Goal: Transaction & Acquisition: Purchase product/service

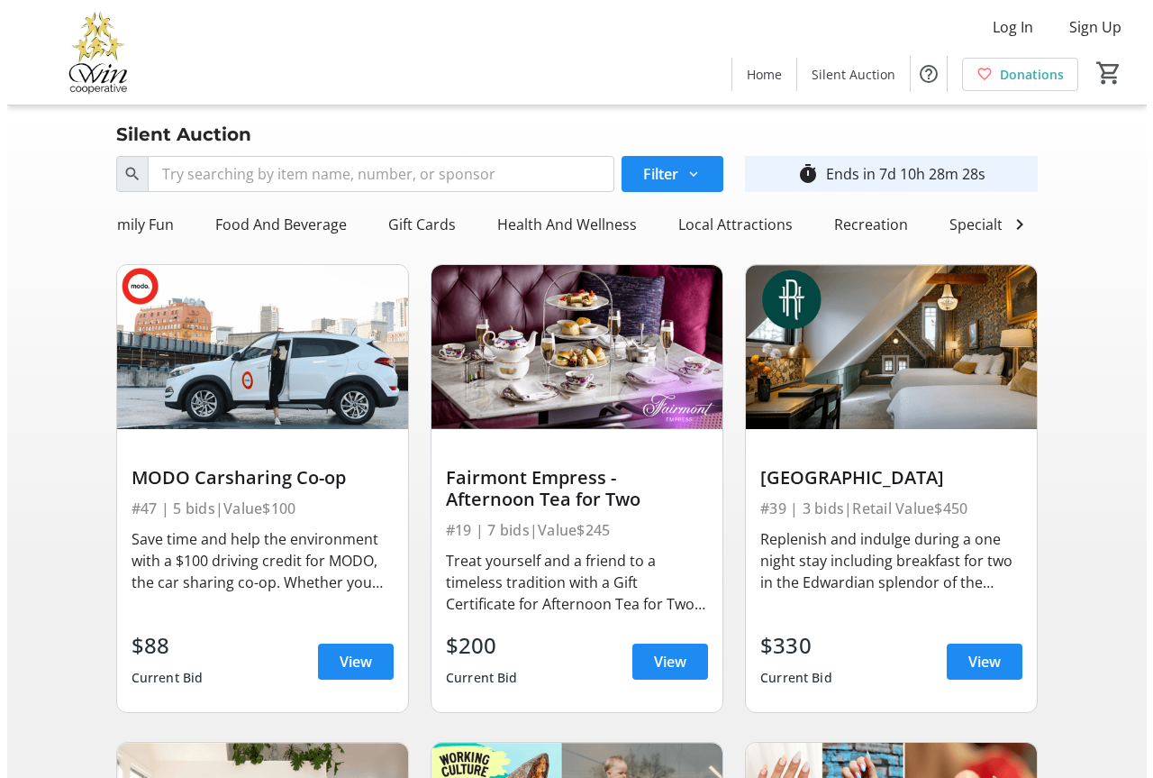
scroll to position [0, 407]
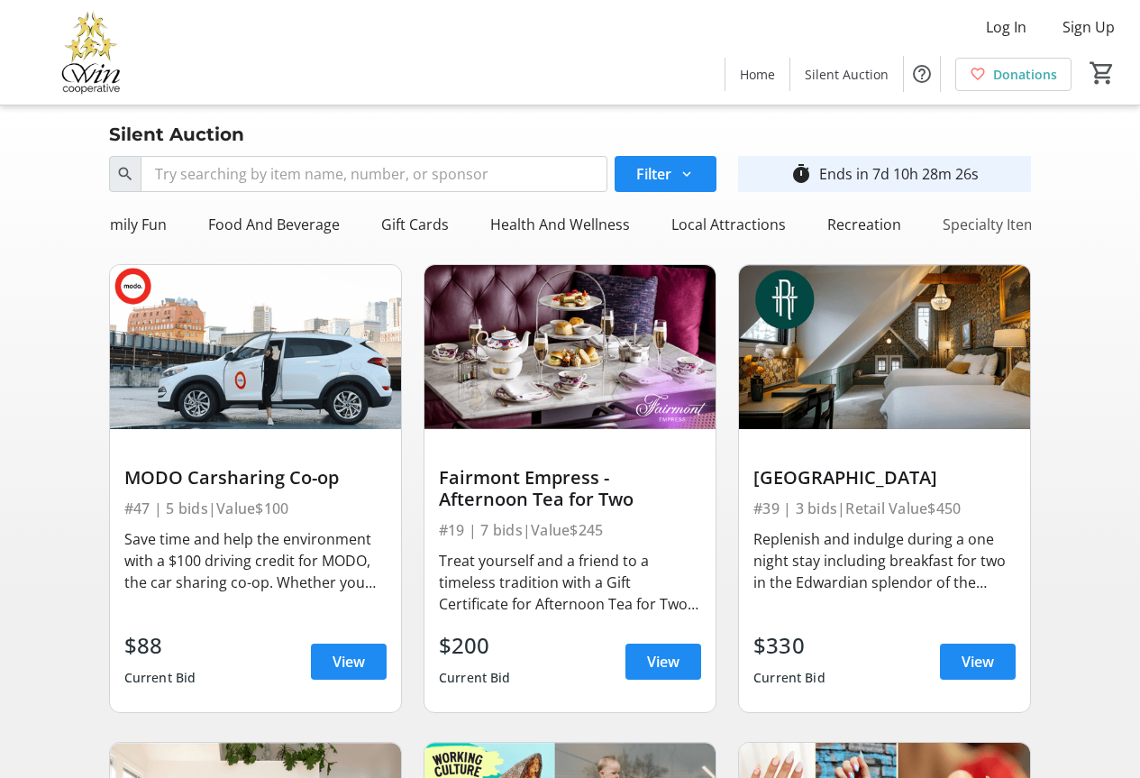
click at [997, 232] on div "Specialty Item" at bounding box center [989, 224] width 109 height 36
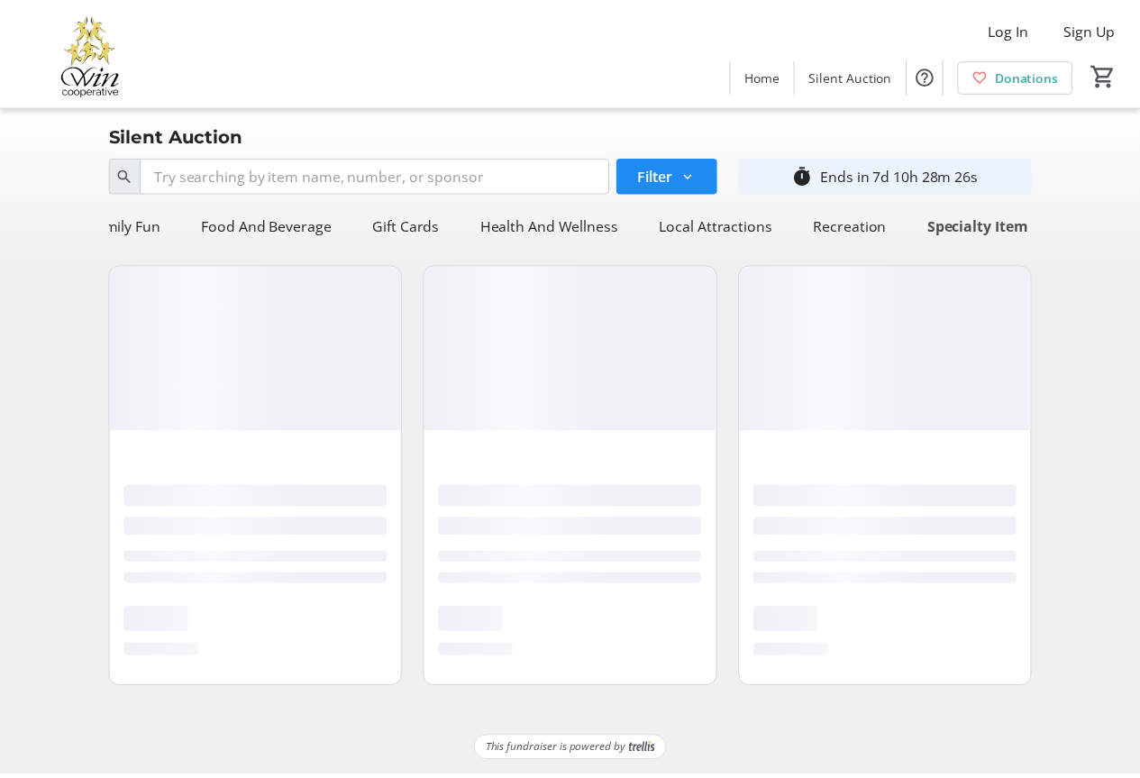
scroll to position [0, 399]
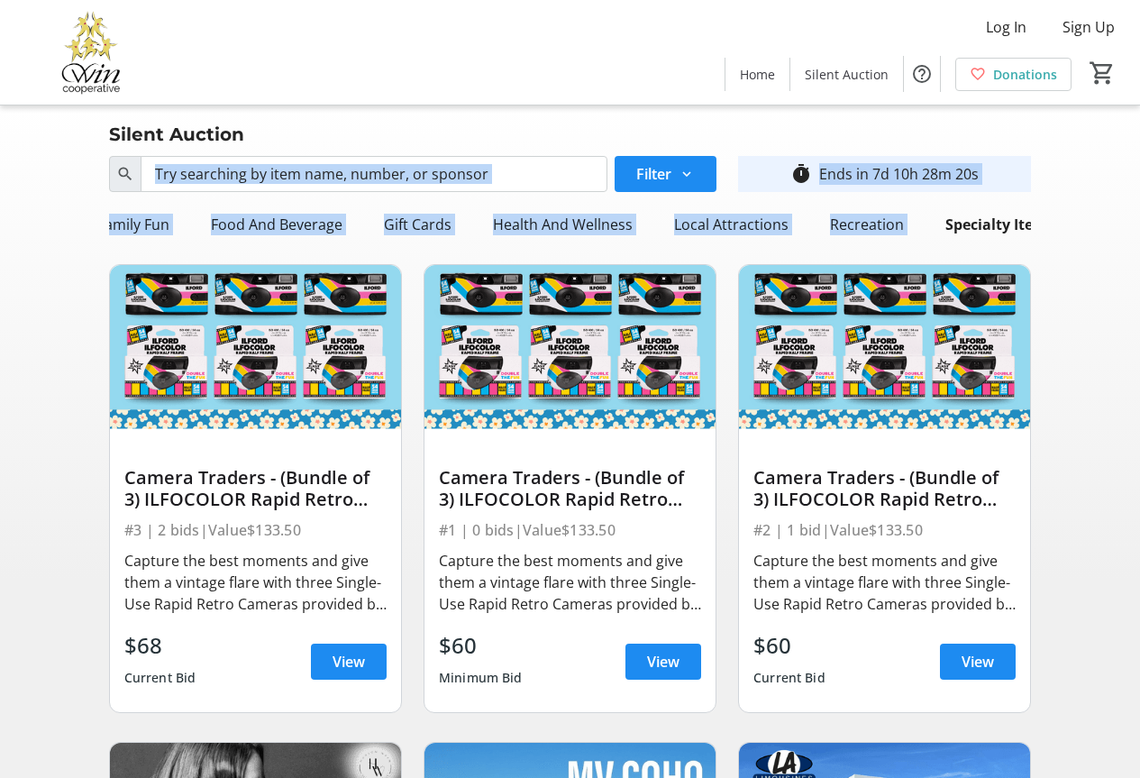
drag, startPoint x: 933, startPoint y: 241, endPoint x: 370, endPoint y: 195, distance: 565.0
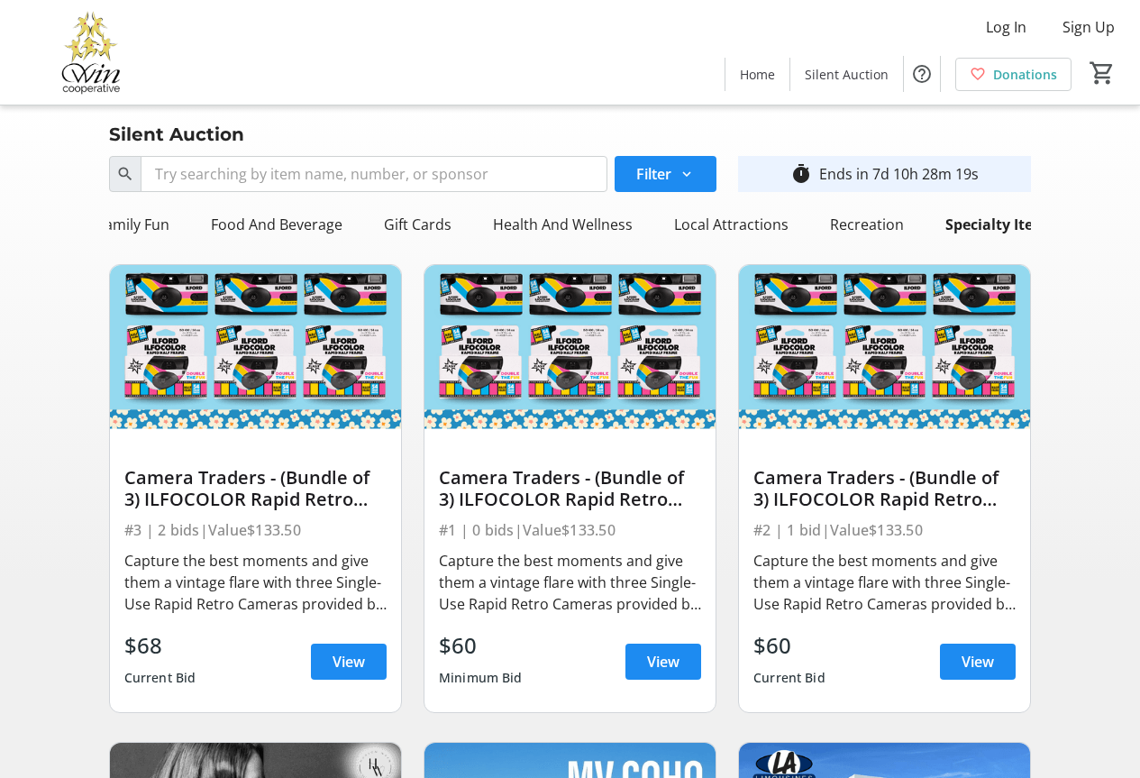
drag, startPoint x: 150, startPoint y: 214, endPoint x: 269, endPoint y: 214, distance: 118.0
click at [151, 214] on div "All Items" at bounding box center [145, 224] width 72 height 36
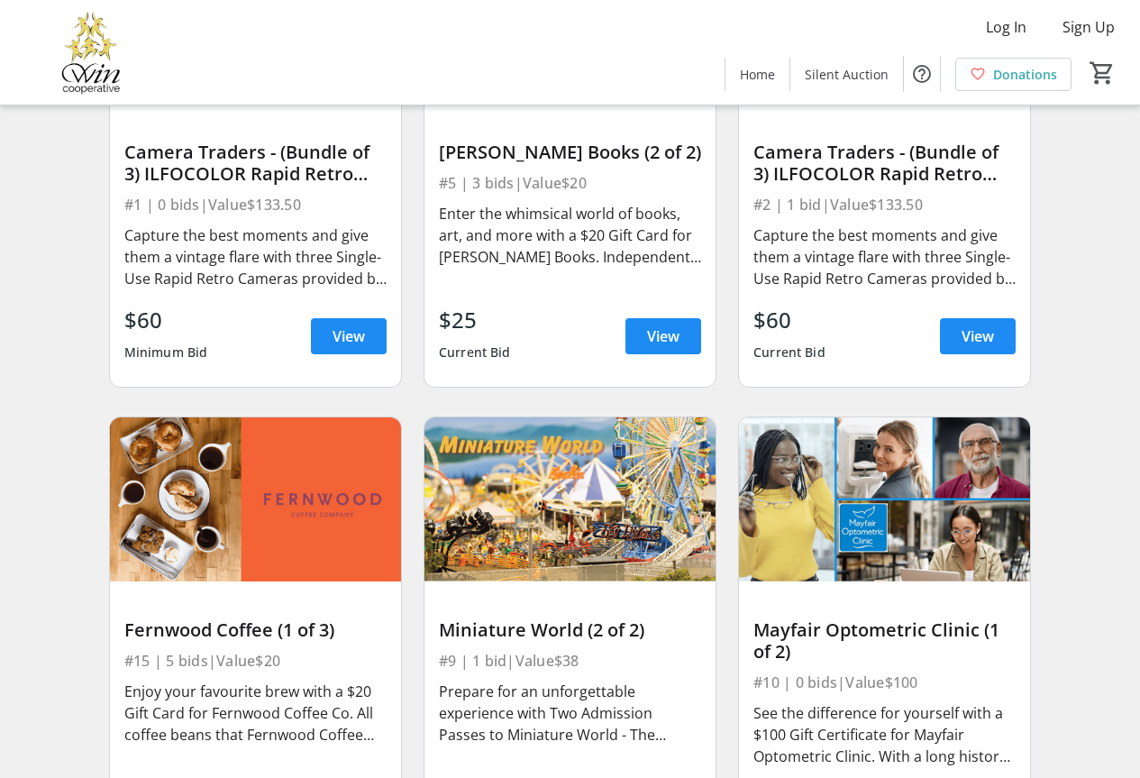
scroll to position [3154, 0]
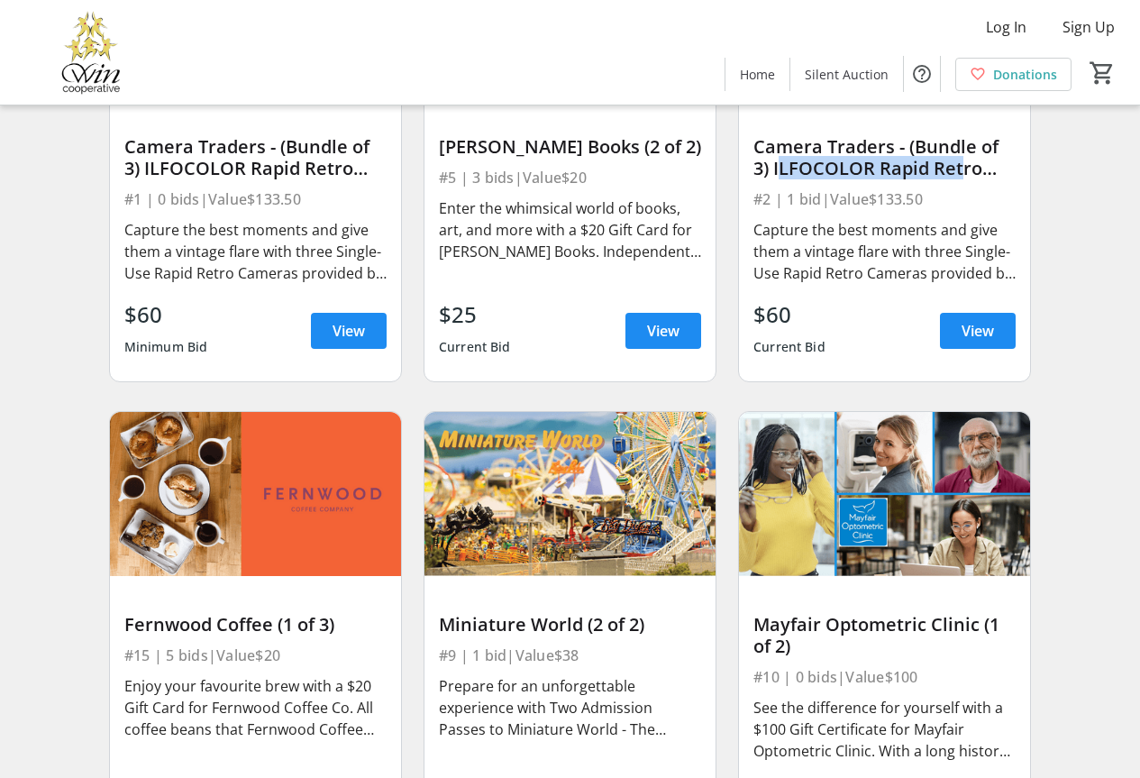
drag, startPoint x: 774, startPoint y: 182, endPoint x: 955, endPoint y: 189, distance: 181.3
click at [955, 179] on div "Camera Traders - (Bundle of 3) ILFOCOLOR Rapid Retro Single Use Cameras" at bounding box center [884, 157] width 262 height 43
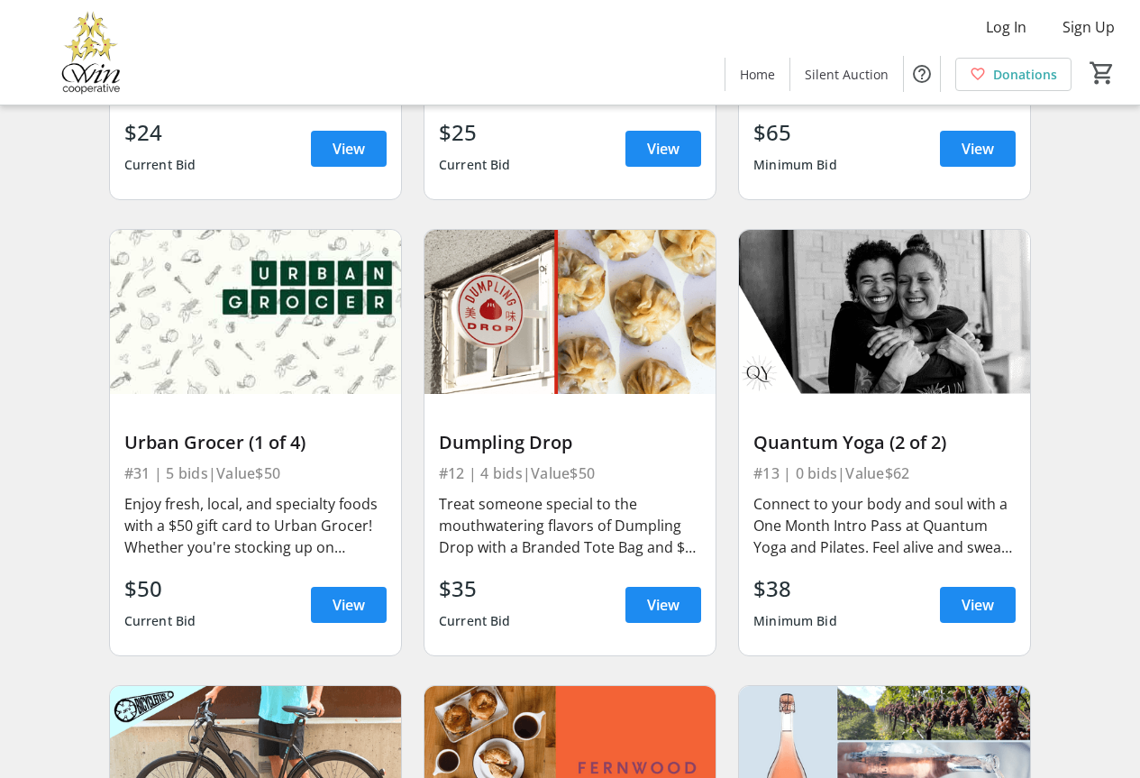
scroll to position [3875, 0]
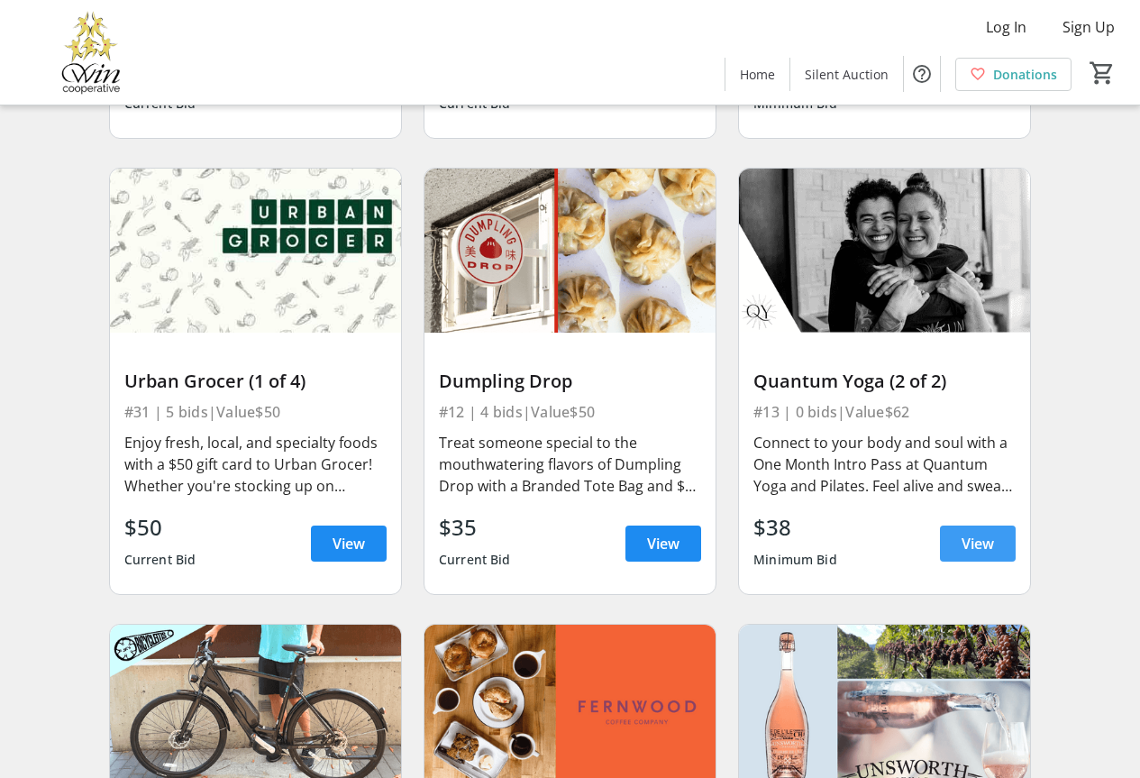
click at [982, 565] on span at bounding box center [978, 543] width 76 height 43
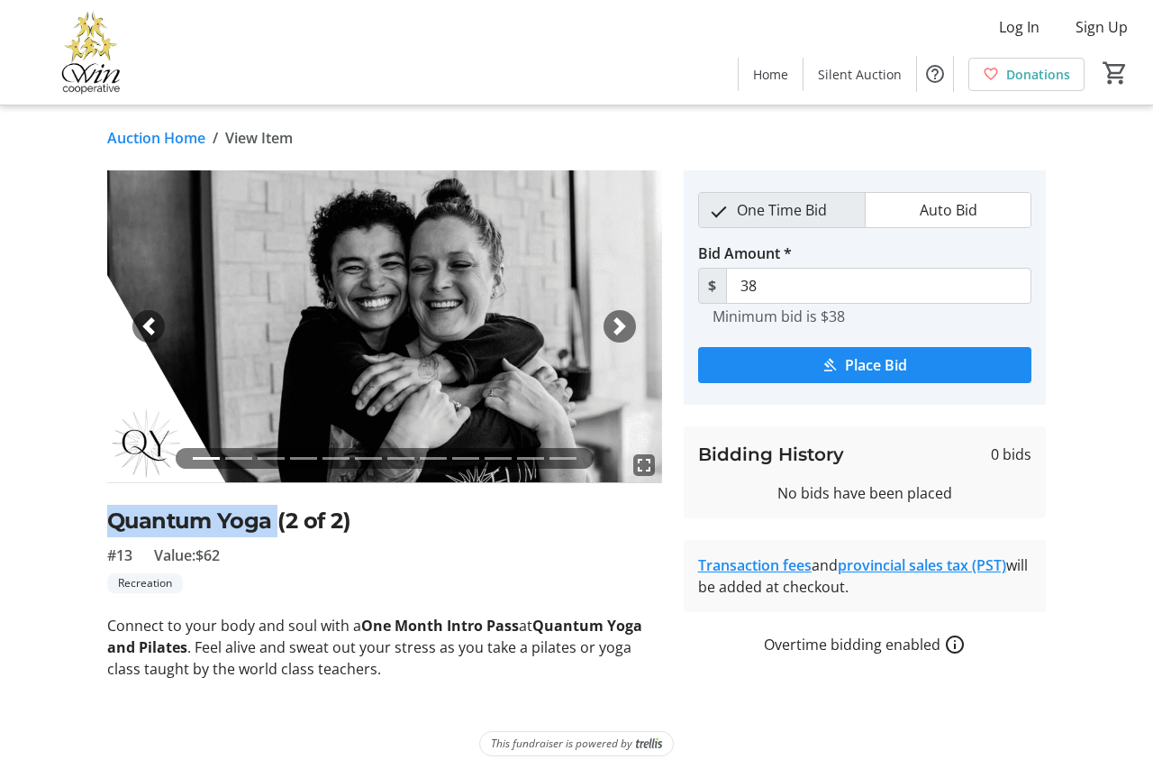
drag, startPoint x: 107, startPoint y: 515, endPoint x: 275, endPoint y: 535, distance: 168.8
click at [275, 535] on h2 "Quantum Yoga (2 of 2)" at bounding box center [384, 521] width 555 height 32
